Goal: Task Accomplishment & Management: Manage account settings

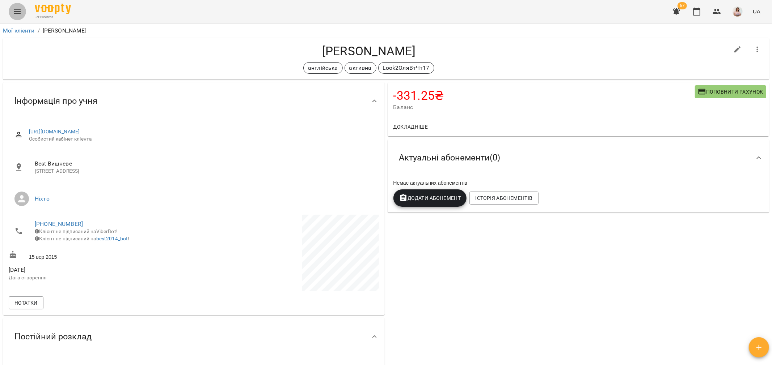
click at [18, 8] on icon "Menu" at bounding box center [17, 11] width 9 height 9
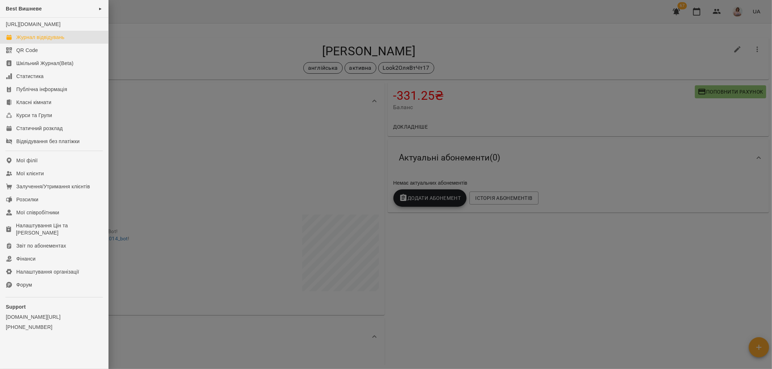
click at [37, 41] on div "Журнал відвідувань" at bounding box center [40, 37] width 48 height 7
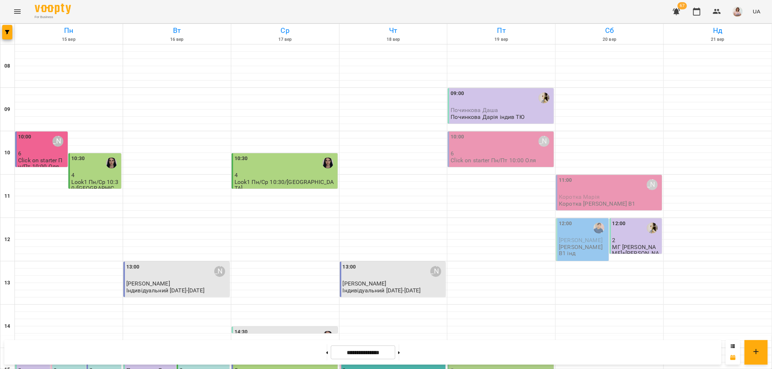
click at [370, 271] on div "13:00 [PERSON_NAME]" at bounding box center [394, 271] width 102 height 17
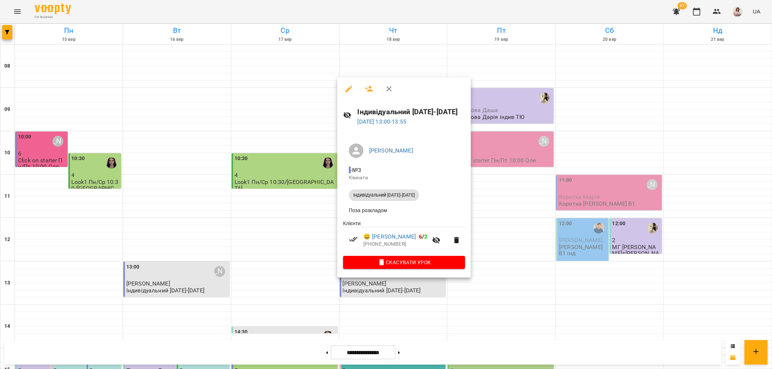
click at [531, 250] on div at bounding box center [386, 184] width 772 height 369
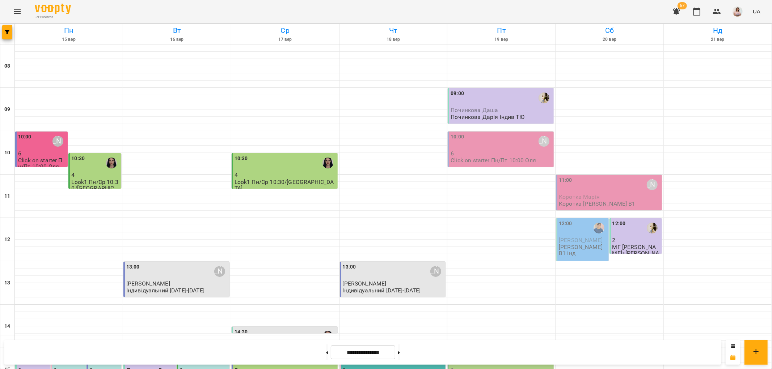
click at [495, 145] on div "10:00 [PERSON_NAME]" at bounding box center [502, 141] width 102 height 17
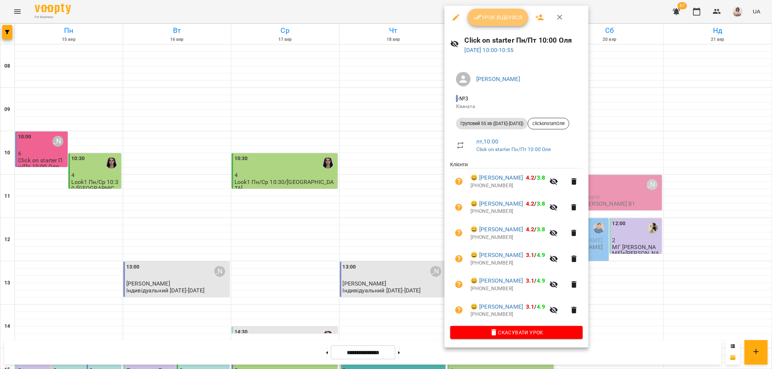
click at [504, 17] on span "Урок відбувся" at bounding box center [497, 17] width 49 height 9
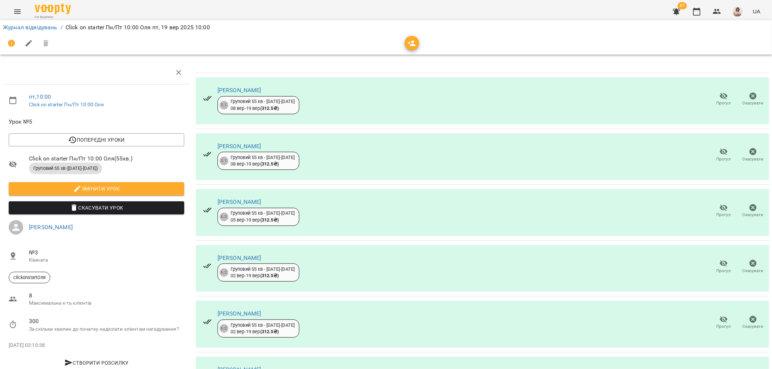
scroll to position [54, 0]
click at [30, 28] on link "Журнал відвідувань" at bounding box center [30, 27] width 55 height 7
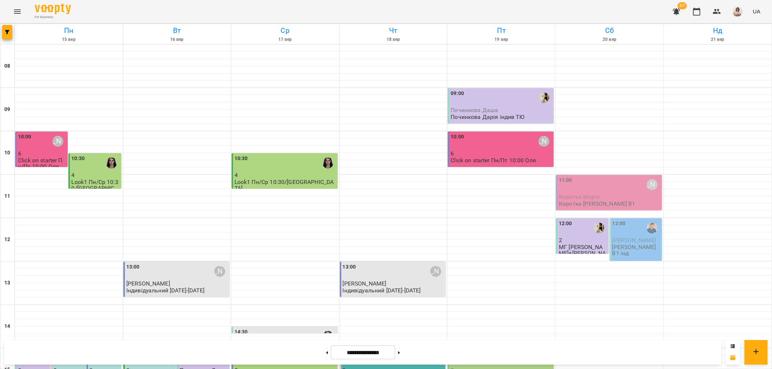
scroll to position [316, 0]
click at [400, 349] on button at bounding box center [399, 353] width 2 height 16
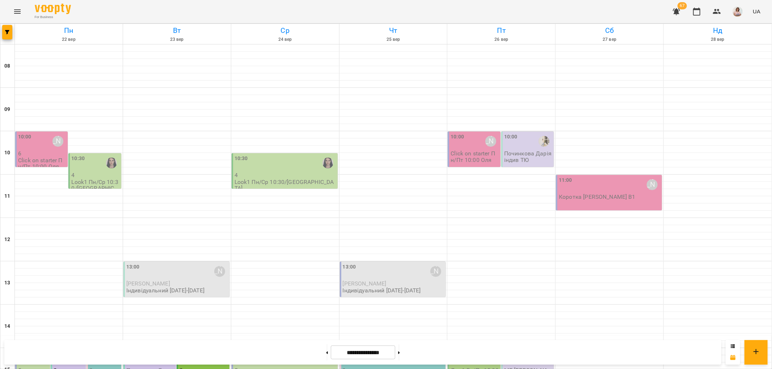
scroll to position [241, 0]
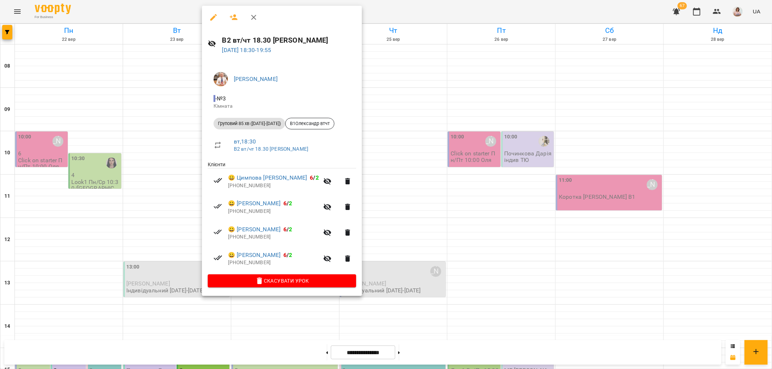
click at [406, 297] on div at bounding box center [386, 184] width 772 height 369
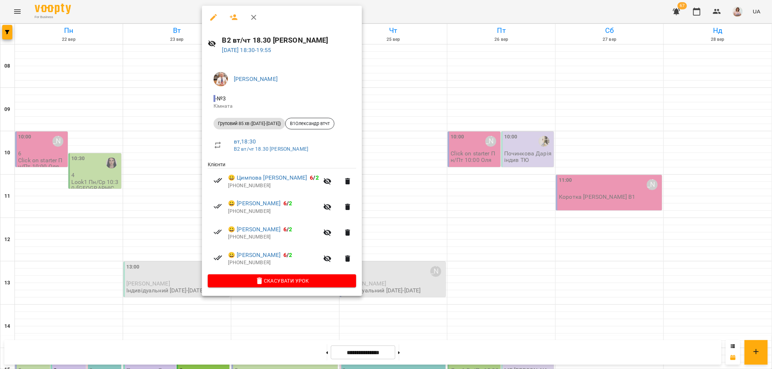
click at [396, 303] on div at bounding box center [386, 184] width 772 height 369
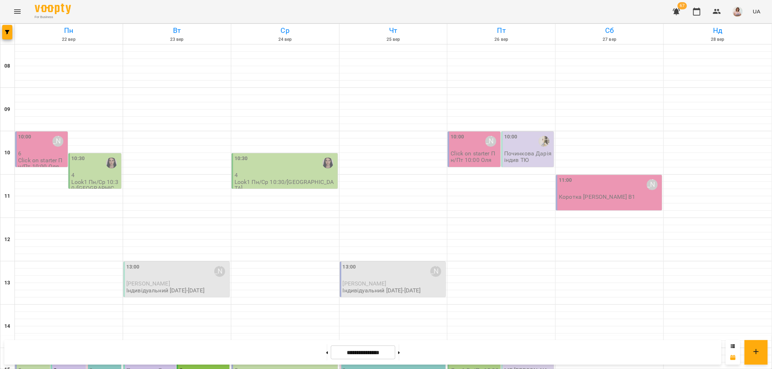
scroll to position [201, 0]
click at [195, 368] on p "3" at bounding box center [203, 371] width 48 height 6
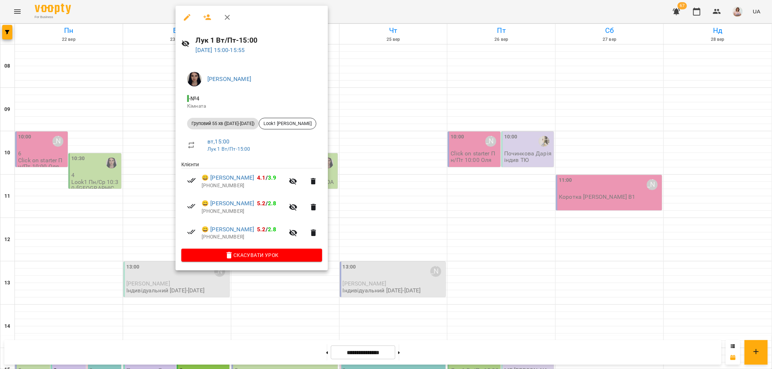
click at [398, 236] on div at bounding box center [386, 184] width 772 height 369
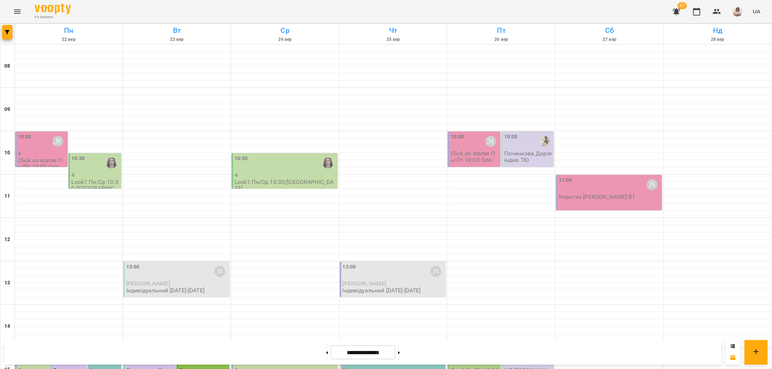
scroll to position [281, 0]
click at [326, 354] on button at bounding box center [327, 353] width 2 height 16
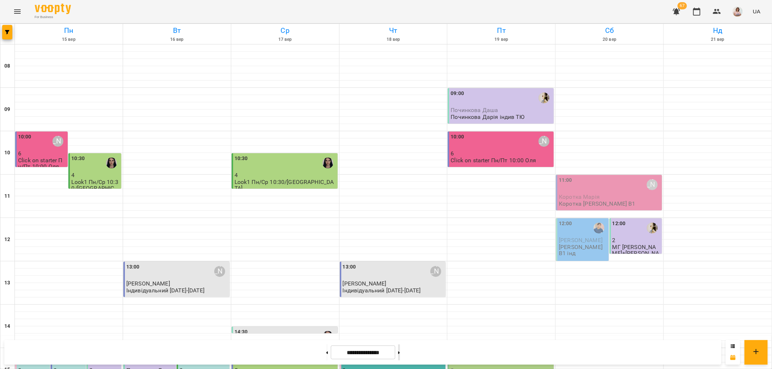
click at [400, 350] on button at bounding box center [399, 353] width 2 height 16
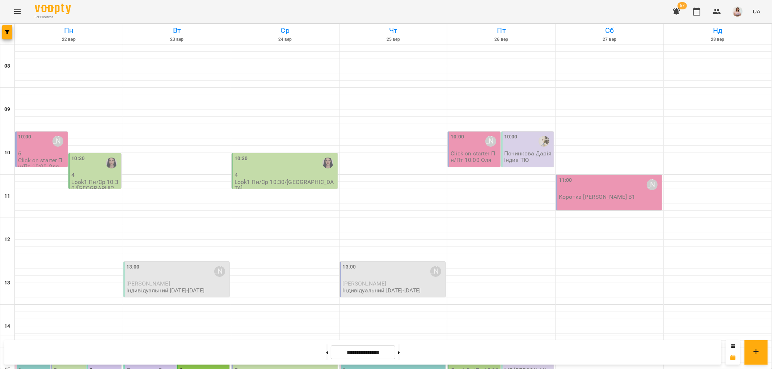
scroll to position [241, 0]
click at [400, 351] on button at bounding box center [399, 353] width 2 height 16
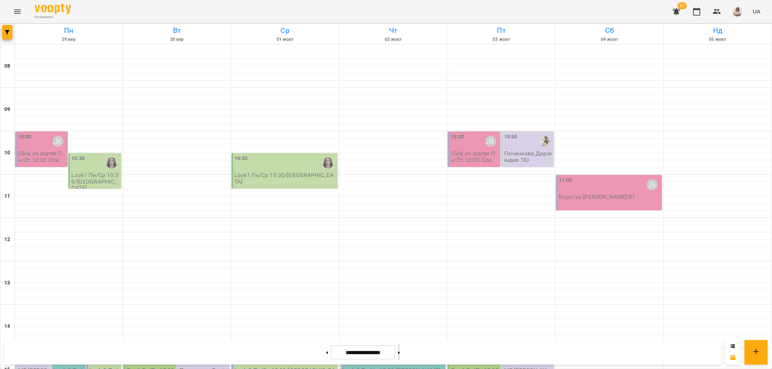
click at [400, 350] on button at bounding box center [399, 353] width 2 height 16
click at [326, 353] on icon at bounding box center [327, 353] width 2 height 3
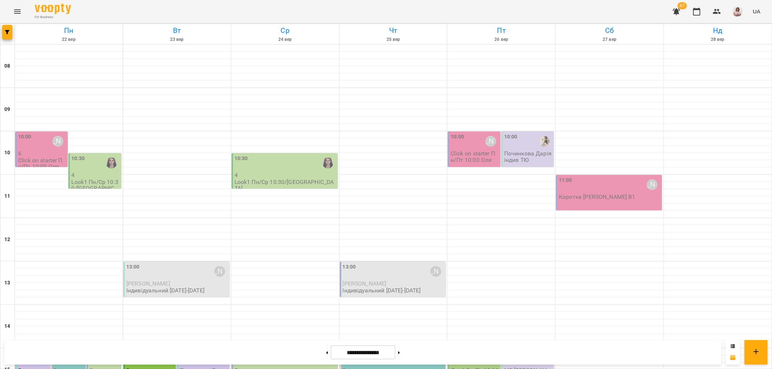
scroll to position [316, 0]
click at [326, 354] on button at bounding box center [327, 353] width 2 height 16
type input "**********"
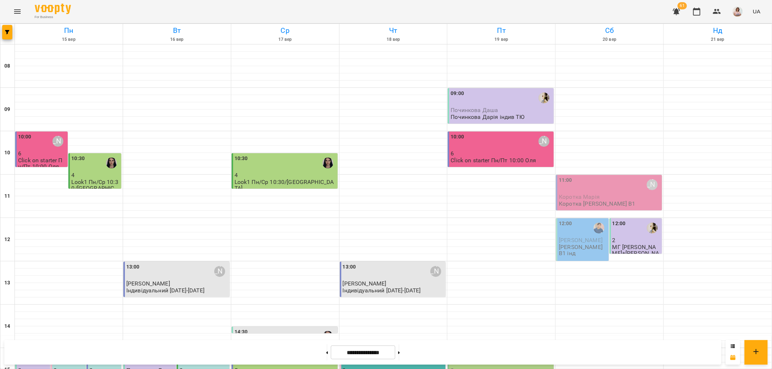
scroll to position [0, 0]
click at [497, 141] on div "10:00 [PERSON_NAME]" at bounding box center [502, 141] width 102 height 17
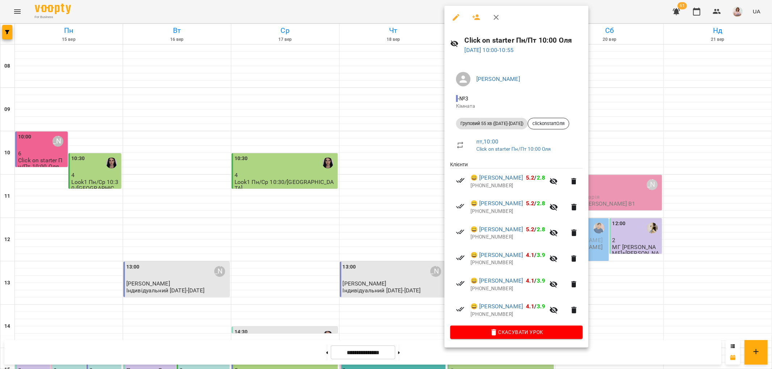
click at [302, 214] on div at bounding box center [386, 184] width 772 height 369
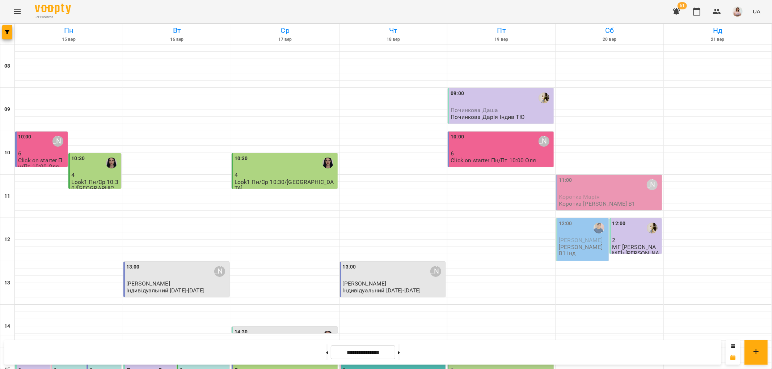
scroll to position [281, 0]
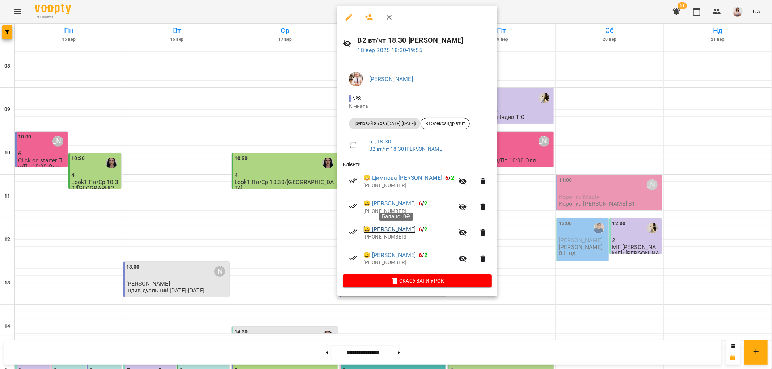
click at [405, 229] on link "😀 [PERSON_NAME]" at bounding box center [389, 229] width 52 height 9
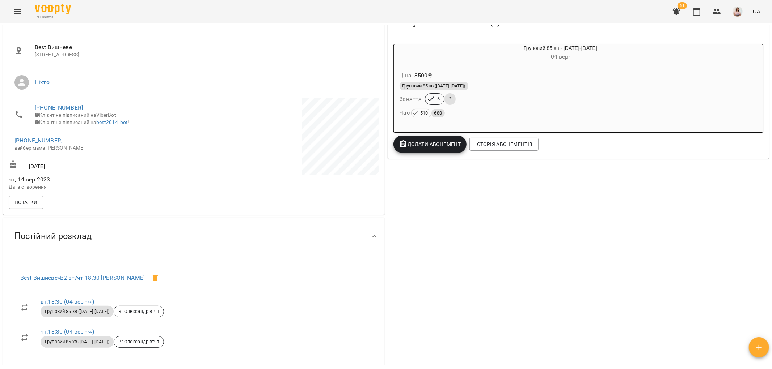
scroll to position [121, 0]
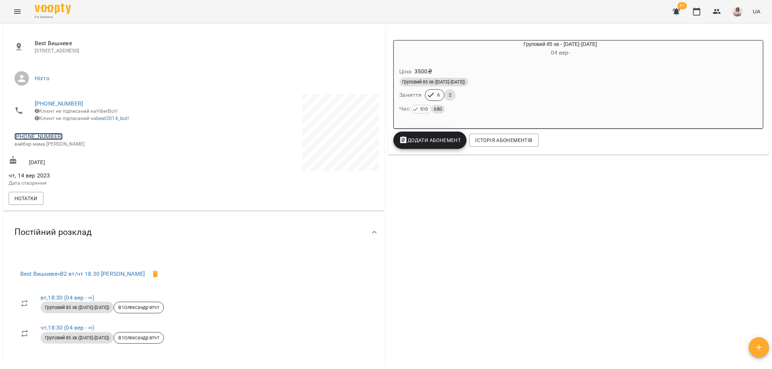
click at [40, 140] on link "[PHONE_NUMBER]" at bounding box center [38, 136] width 48 height 7
click at [77, 151] on link at bounding box center [68, 155] width 22 height 15
